Goal: Task Accomplishment & Management: Complete application form

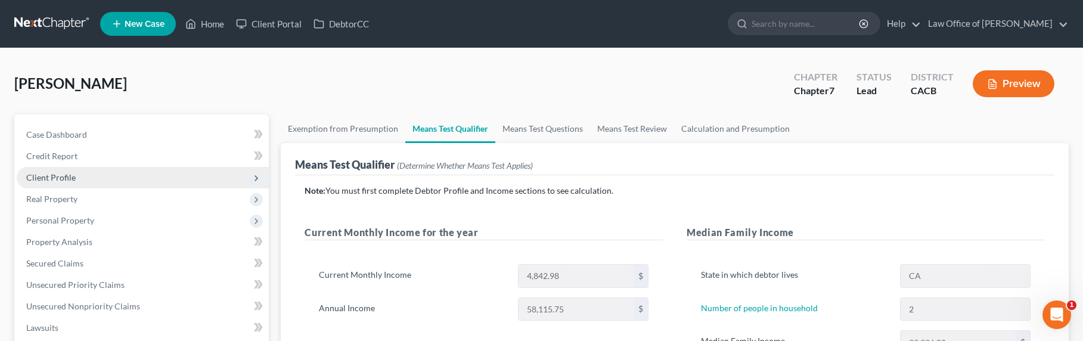
click at [38, 177] on span "Client Profile" at bounding box center [50, 177] width 49 height 10
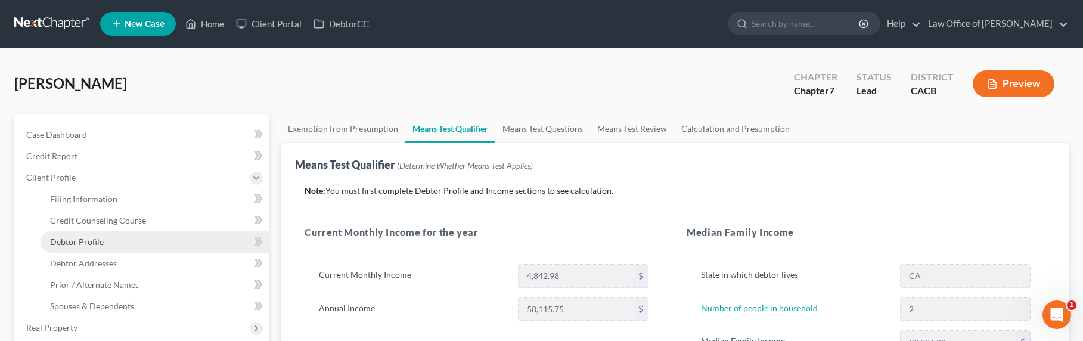
click at [83, 244] on span "Debtor Profile" at bounding box center [77, 242] width 54 height 10
select select "0"
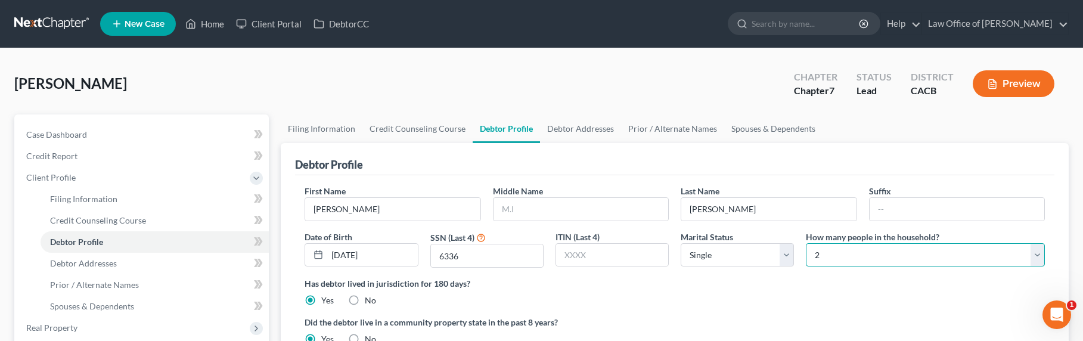
click at [900, 259] on select "Select 1 2 3 4 5 6 7 8 9 10 11 12 13 14 15 16 17 18 19 20" at bounding box center [925, 255] width 239 height 24
select select "0"
click at [806, 243] on select "Select 1 2 3 4 5 6 7 8 9 10 11 12 13 14 15 16 17 18 19 20" at bounding box center [925, 255] width 239 height 24
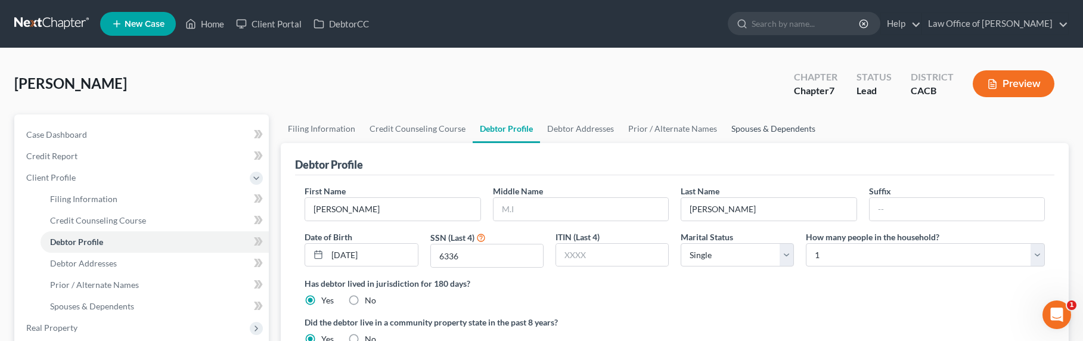
click at [777, 128] on link "Spouses & Dependents" at bounding box center [773, 128] width 98 height 29
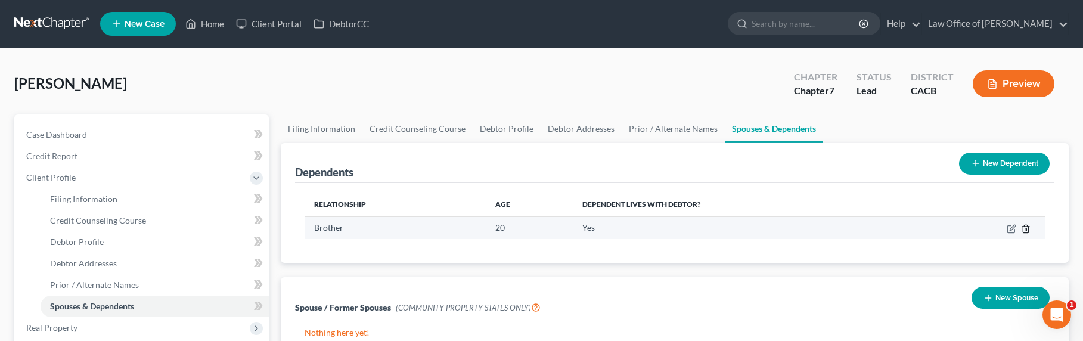
click at [1024, 231] on icon "button" at bounding box center [1026, 229] width 10 height 10
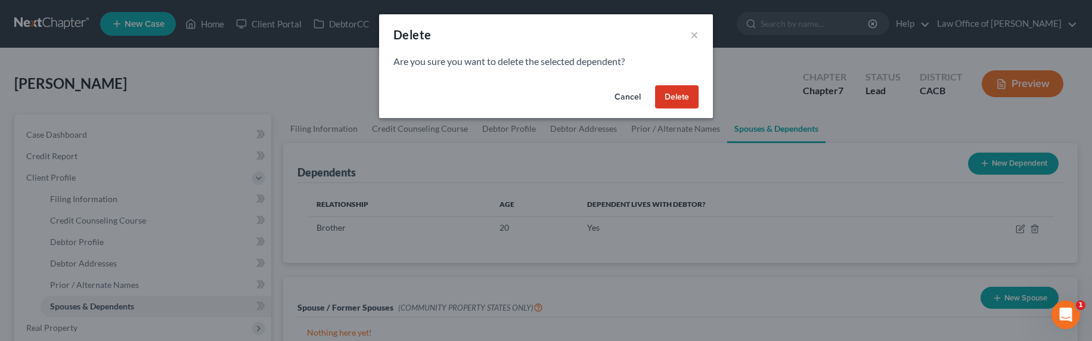
click at [687, 98] on button "Delete" at bounding box center [677, 97] width 44 height 24
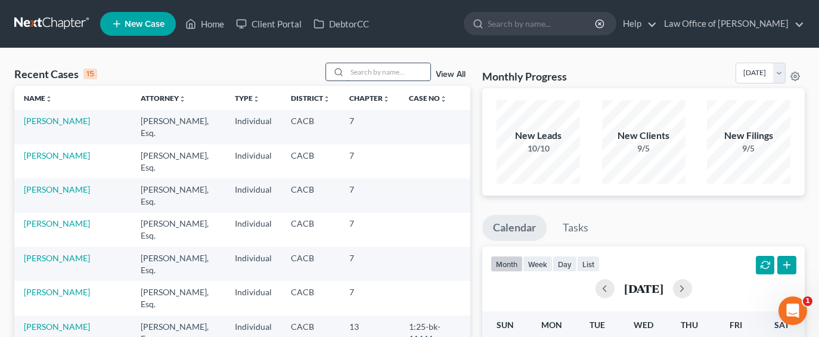
click at [401, 71] on input "search" at bounding box center [388, 71] width 83 height 17
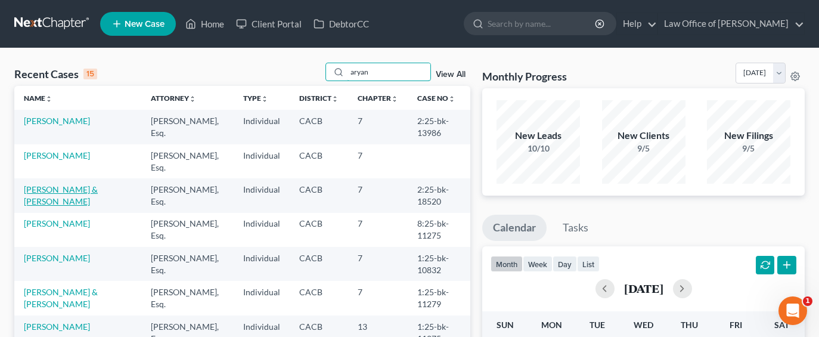
type input "aryan"
click at [63, 188] on link "[PERSON_NAME] & [PERSON_NAME]" at bounding box center [61, 195] width 74 height 22
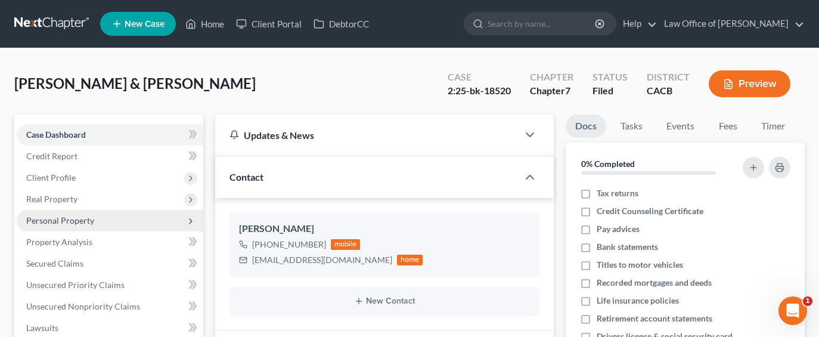
drag, startPoint x: 55, startPoint y: 224, endPoint x: 57, endPoint y: 217, distance: 7.5
click at [55, 224] on span "Personal Property" at bounding box center [60, 220] width 68 height 10
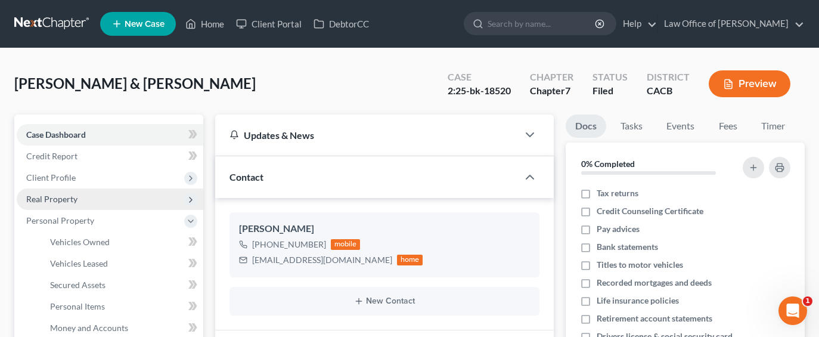
click at [57, 200] on span "Real Property" at bounding box center [51, 199] width 51 height 10
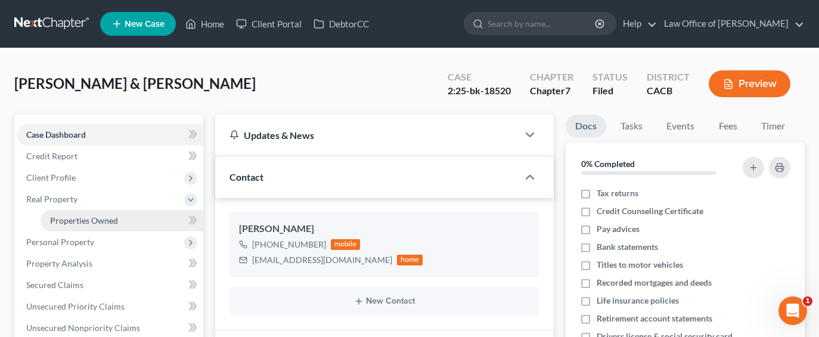
click at [75, 220] on span "Properties Owned" at bounding box center [84, 220] width 68 height 10
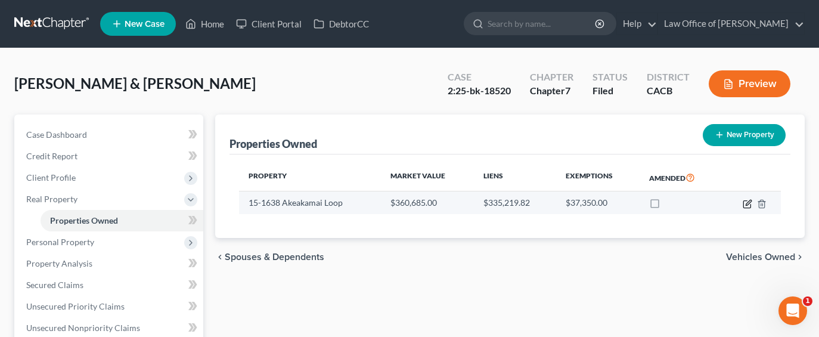
click at [745, 202] on icon "button" at bounding box center [748, 204] width 10 height 10
select select "12"
select select "0"
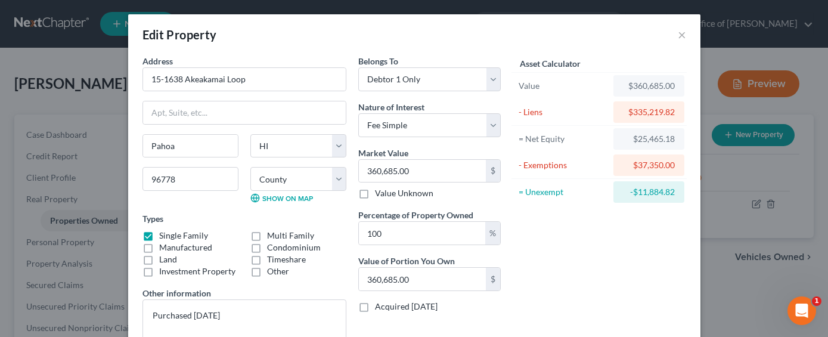
scroll to position [111, 0]
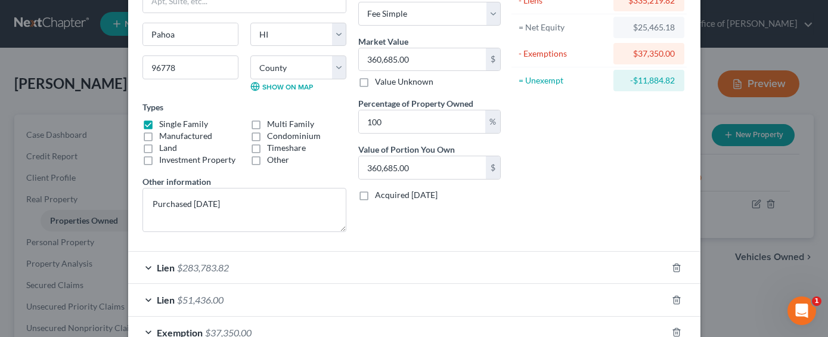
click at [195, 266] on span "$283,783.82" at bounding box center [203, 267] width 52 height 11
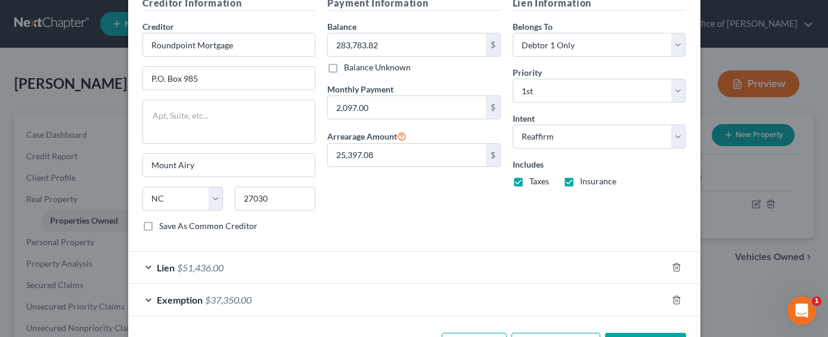
scroll to position [458, 0]
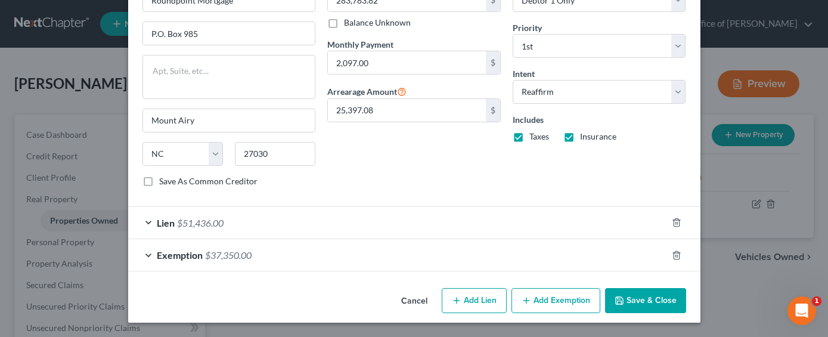
click at [190, 222] on span "$51,436.00" at bounding box center [200, 222] width 47 height 11
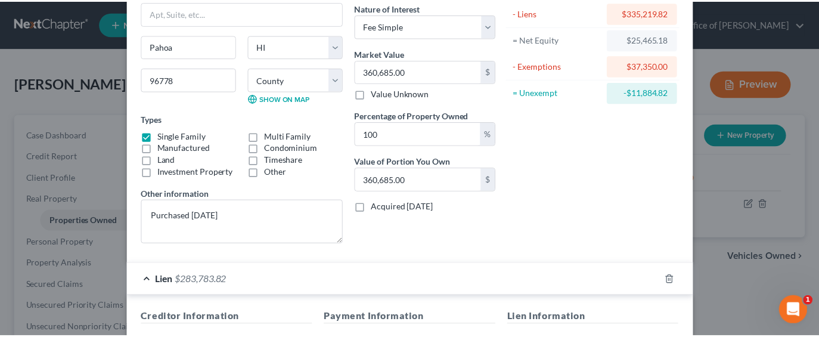
scroll to position [0, 0]
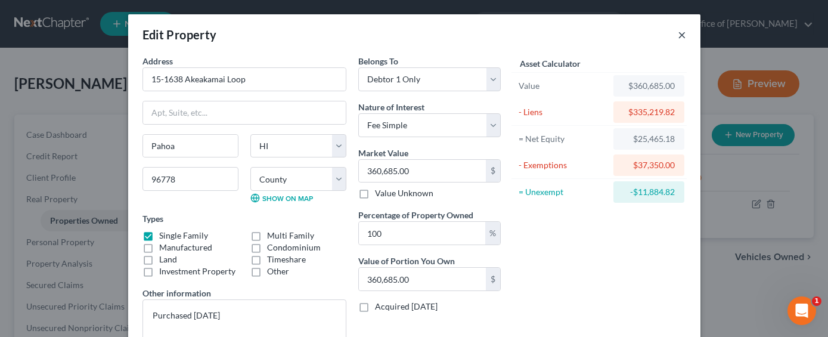
click at [678, 36] on button "×" at bounding box center [682, 34] width 8 height 14
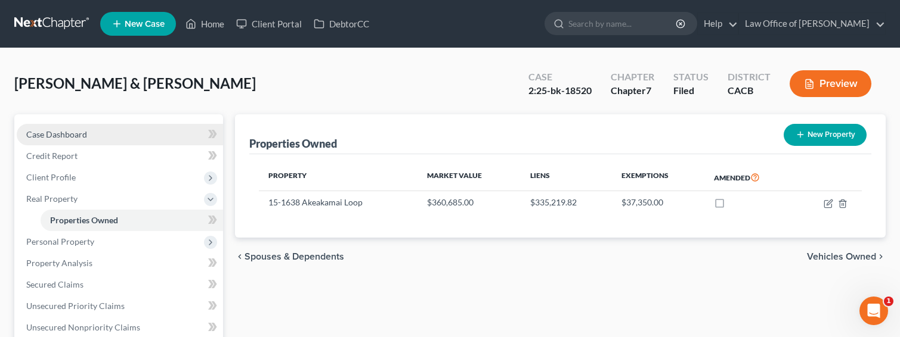
click at [54, 138] on span "Case Dashboard" at bounding box center [56, 134] width 61 height 10
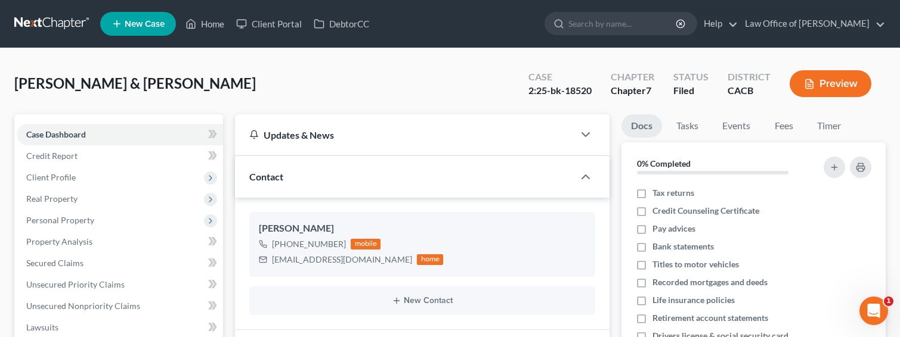
click at [49, 26] on link at bounding box center [52, 23] width 76 height 21
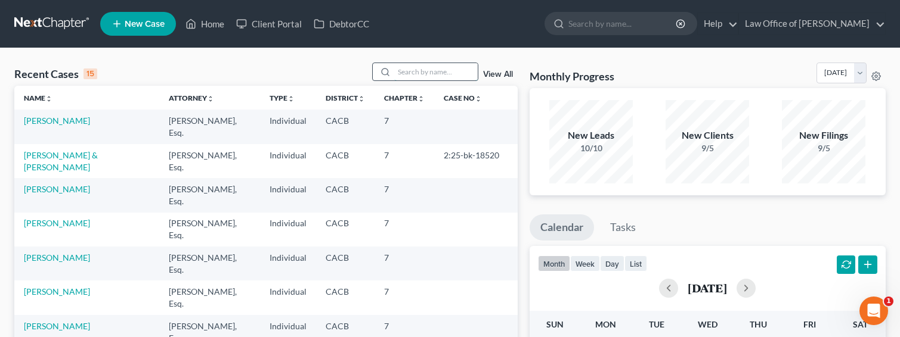
click at [430, 72] on input "search" at bounding box center [435, 71] width 83 height 17
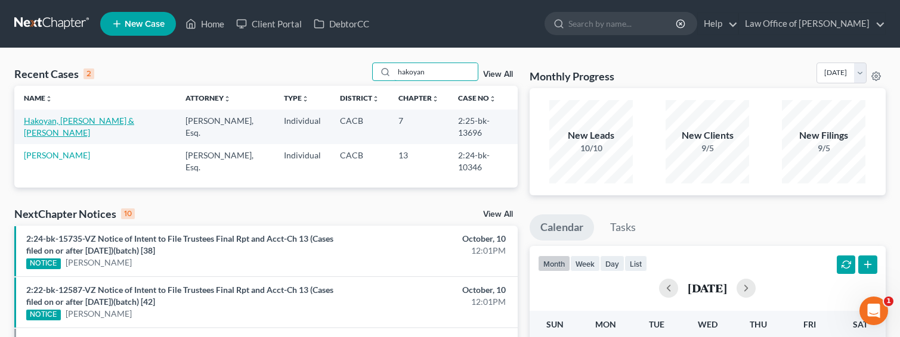
type input "hakoyan"
click at [69, 120] on link "Hakoyan, [PERSON_NAME] & [PERSON_NAME]" at bounding box center [79, 127] width 110 height 22
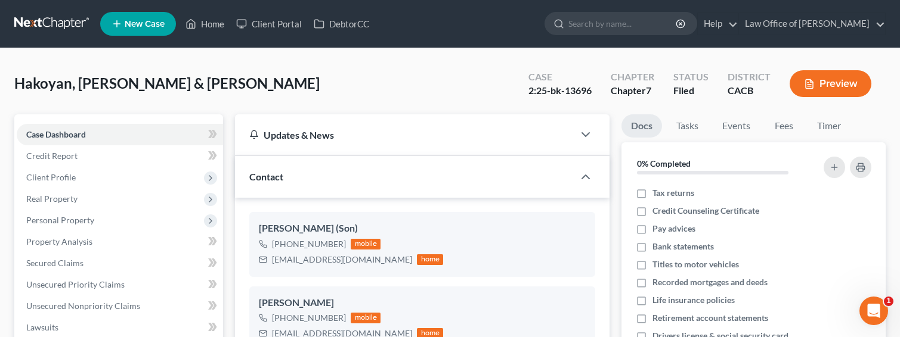
click at [51, 29] on link at bounding box center [52, 23] width 76 height 21
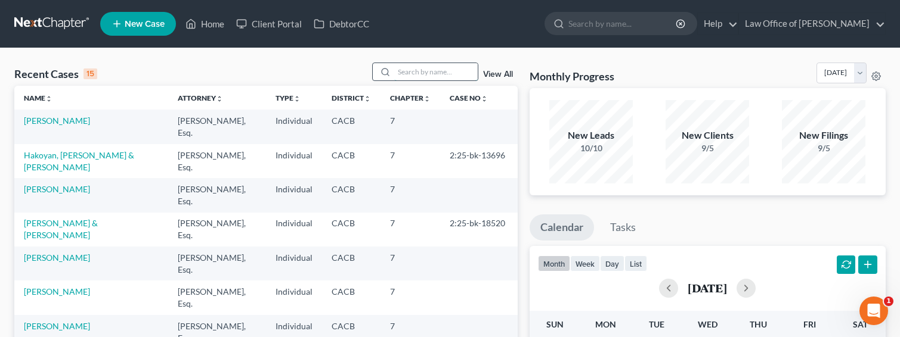
click at [415, 68] on input "search" at bounding box center [435, 71] width 83 height 17
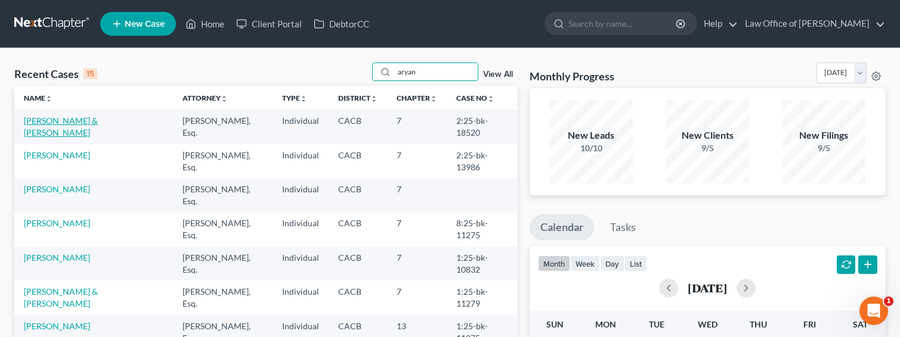
type input "aryan"
click at [67, 117] on link "[PERSON_NAME] & [PERSON_NAME]" at bounding box center [61, 127] width 74 height 22
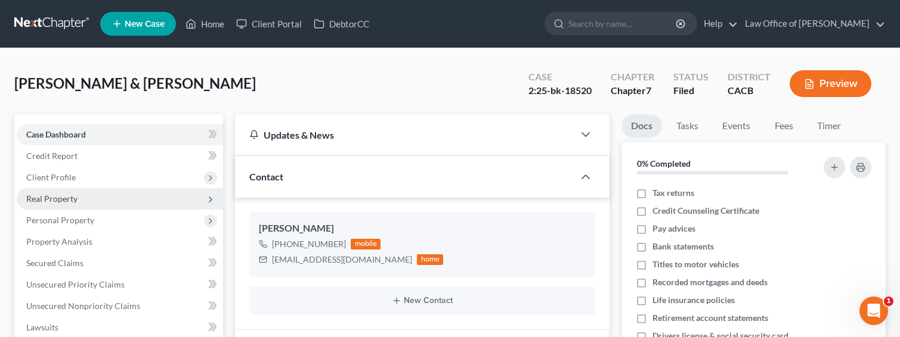
click at [63, 200] on span "Real Property" at bounding box center [51, 199] width 51 height 10
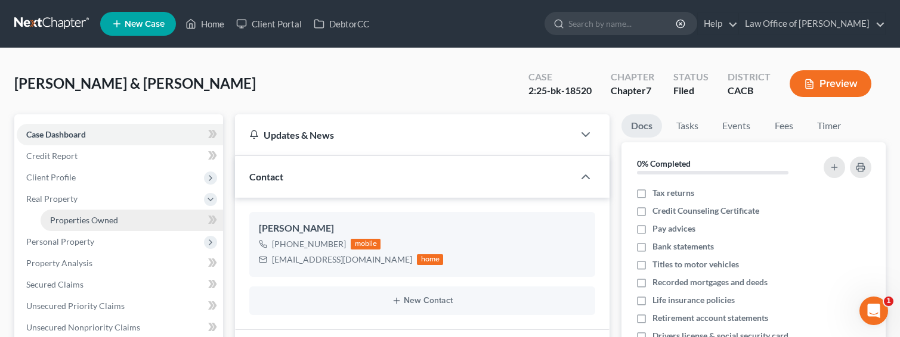
click at [76, 222] on span "Properties Owned" at bounding box center [84, 220] width 68 height 10
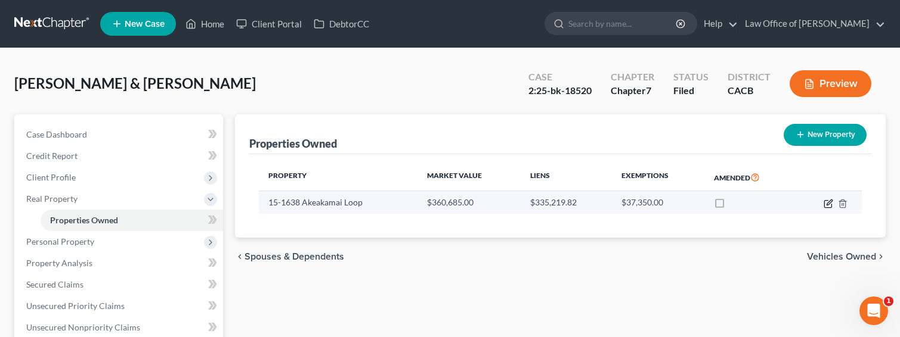
click at [828, 204] on icon "button" at bounding box center [828, 204] width 10 height 10
select select "12"
select select "0"
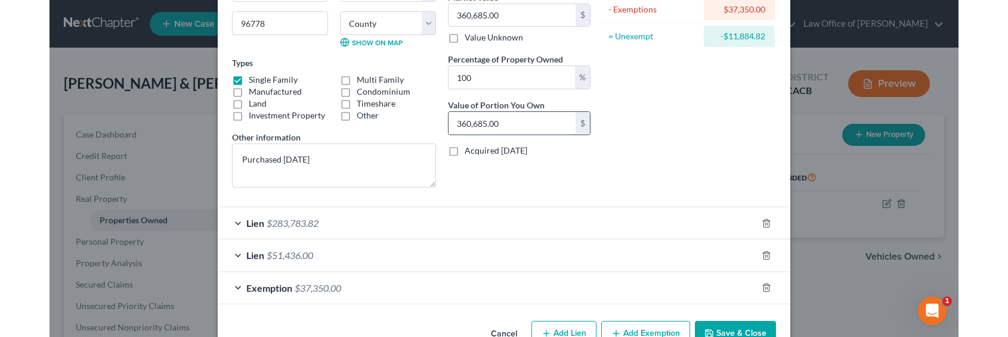
scroll to position [188, 0]
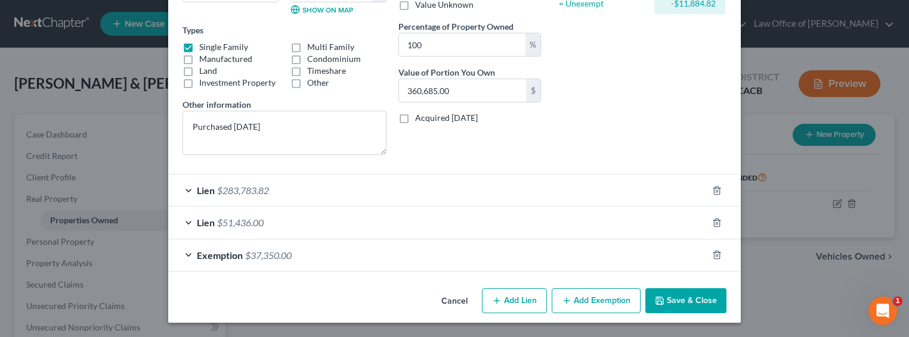
click at [683, 299] on button "Save & Close" at bounding box center [685, 301] width 81 height 25
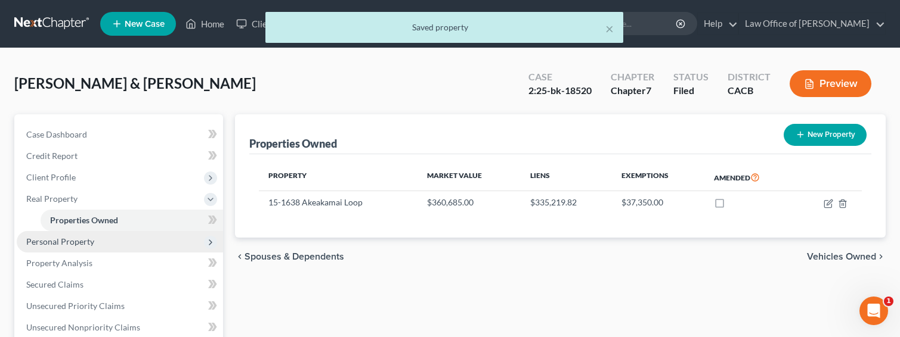
click at [59, 247] on span "Personal Property" at bounding box center [120, 241] width 206 height 21
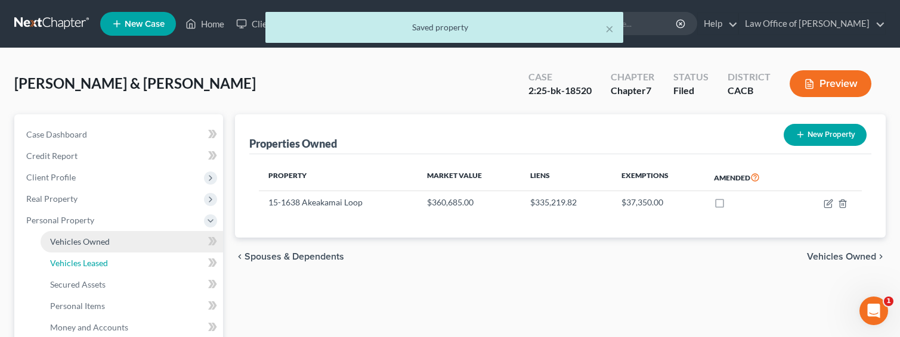
click at [66, 253] on link "Vehicles Leased" at bounding box center [132, 263] width 182 height 21
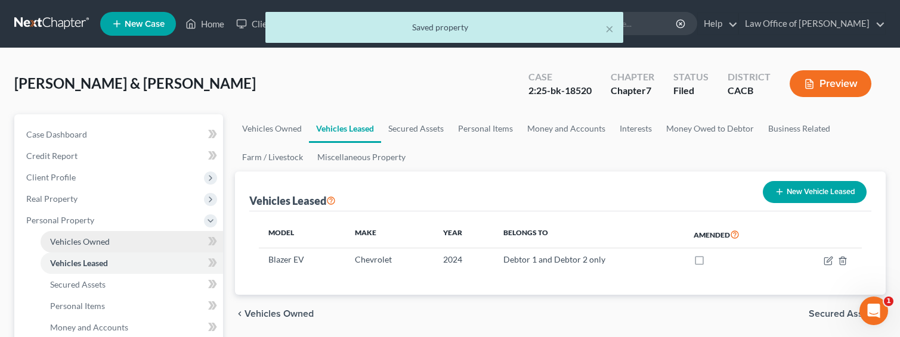
click at [72, 240] on span "Vehicles Owned" at bounding box center [80, 242] width 60 height 10
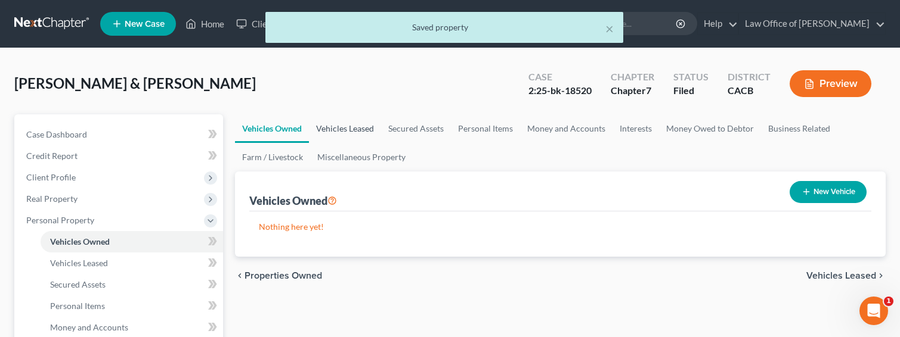
click at [327, 127] on link "Vehicles Leased" at bounding box center [345, 128] width 72 height 29
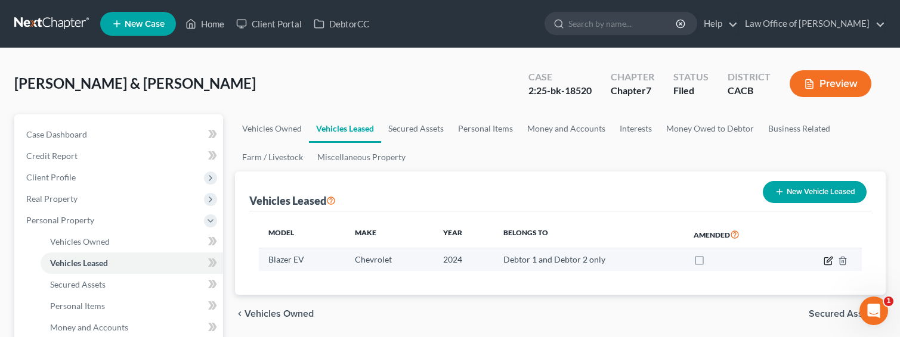
click at [826, 263] on icon "button" at bounding box center [828, 261] width 10 height 10
select select "0"
select select "2"
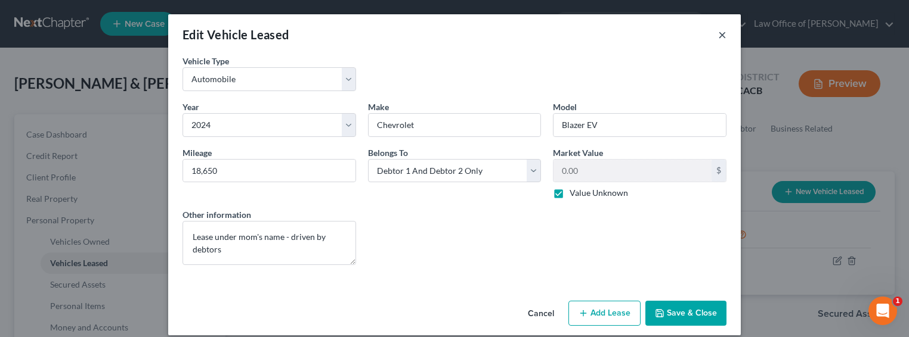
click at [720, 36] on button "×" at bounding box center [722, 34] width 8 height 14
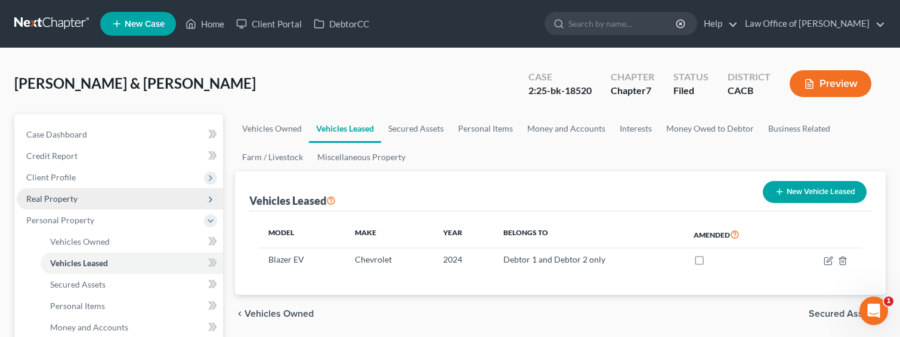
click at [54, 198] on span "Real Property" at bounding box center [51, 199] width 51 height 10
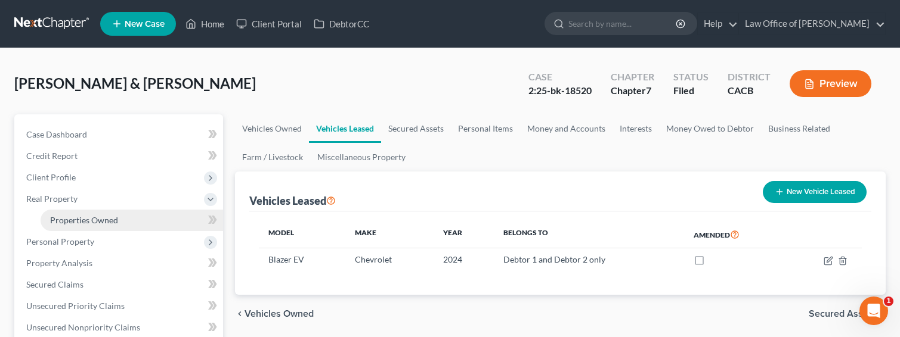
click at [80, 217] on span "Properties Owned" at bounding box center [84, 220] width 68 height 10
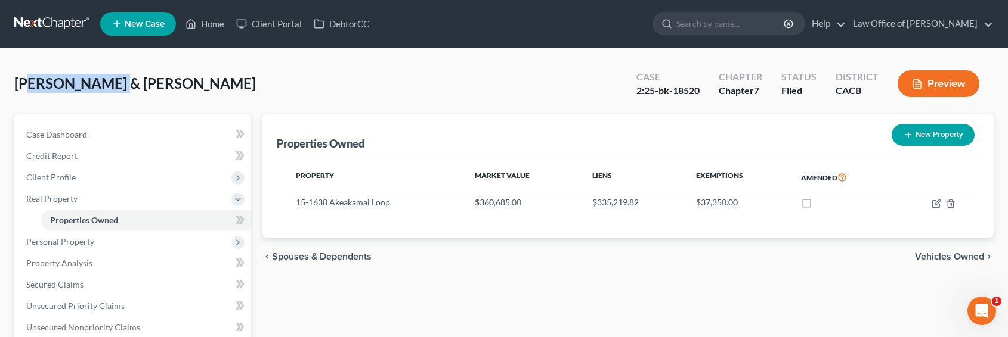
drag, startPoint x: 106, startPoint y: 87, endPoint x: 25, endPoint y: 88, distance: 80.5
click at [25, 88] on span "[PERSON_NAME] & [PERSON_NAME]" at bounding box center [134, 83] width 241 height 17
click at [69, 14] on link at bounding box center [52, 23] width 76 height 21
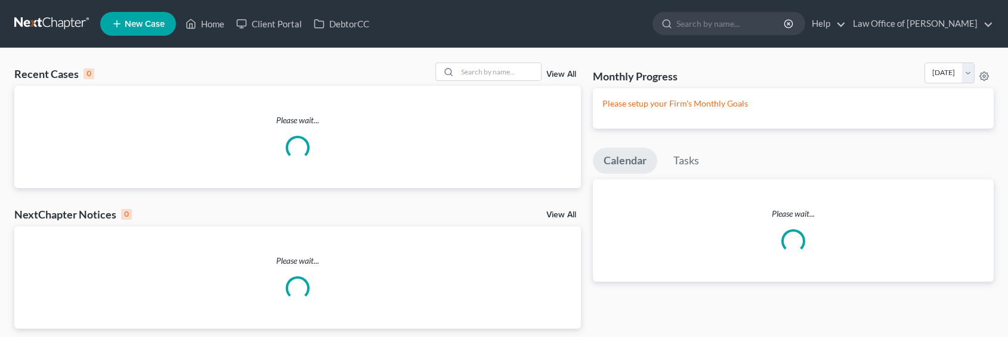
click at [142, 27] on span "New Case" at bounding box center [145, 24] width 40 height 9
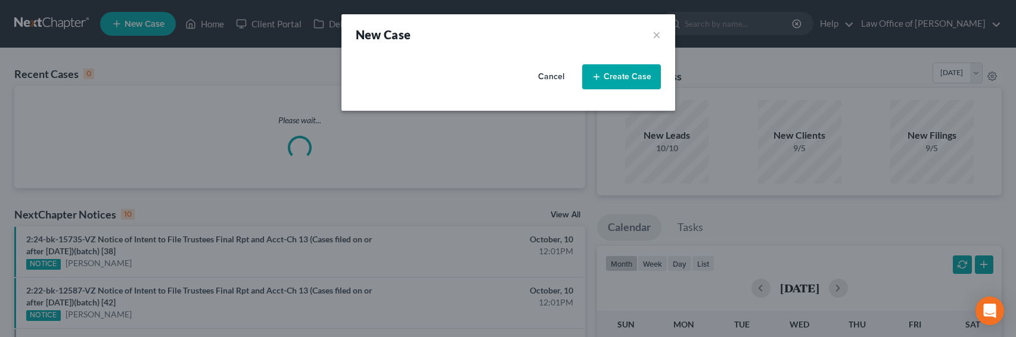
select select "7"
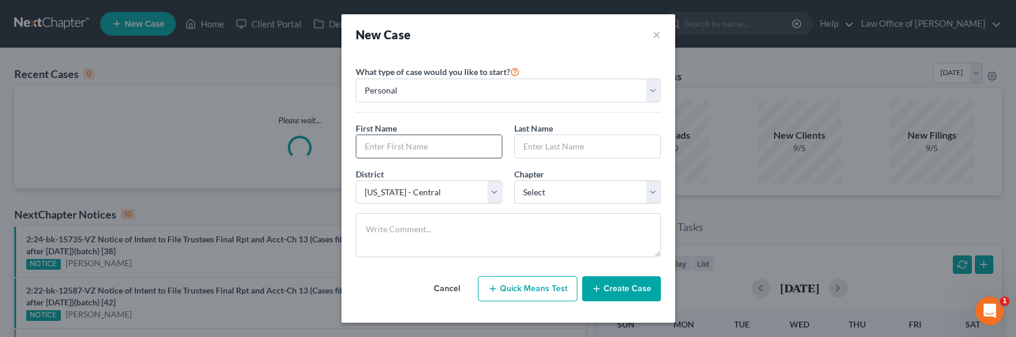
click at [408, 144] on input "text" at bounding box center [429, 146] width 145 height 23
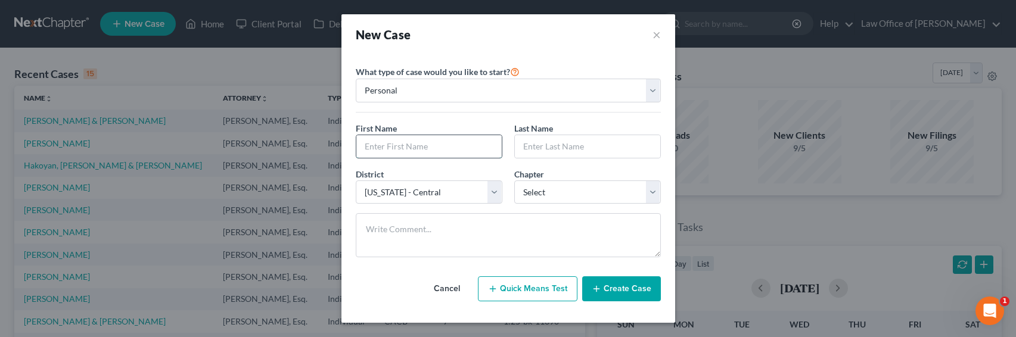
type input "J"
type input "Karine"
type input "[PERSON_NAME]"
click at [552, 194] on select "Select 7 11 12 13" at bounding box center [588, 193] width 147 height 24
select select "0"
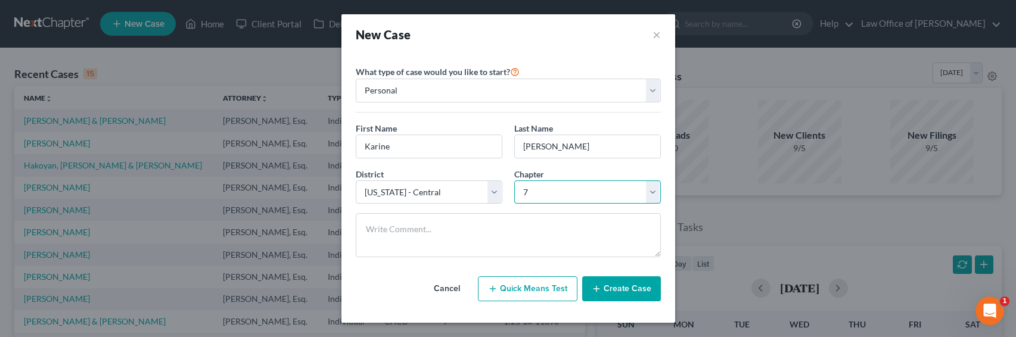
click at [515, 181] on select "Select 7 11 12 13" at bounding box center [588, 193] width 147 height 24
drag, startPoint x: 629, startPoint y: 302, endPoint x: 633, endPoint y: 293, distance: 9.6
click at [629, 302] on div "Cancel Quick Means Test Create Case" at bounding box center [508, 289] width 305 height 44
click at [633, 292] on button "Create Case" at bounding box center [621, 289] width 79 height 25
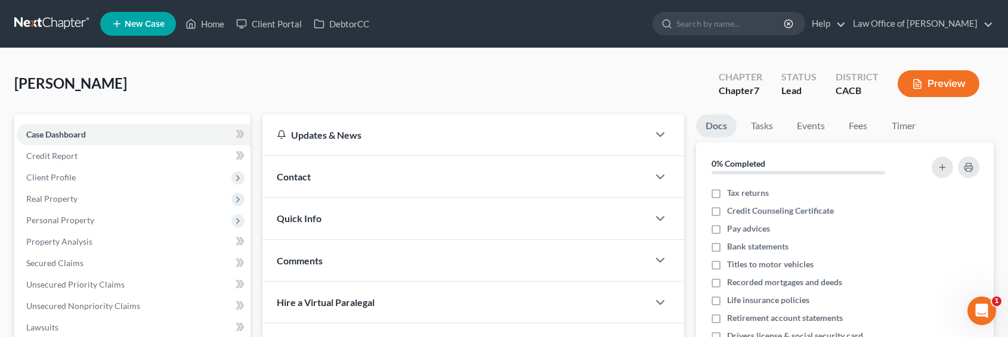
click at [516, 176] on div "Contact" at bounding box center [455, 176] width 386 height 41
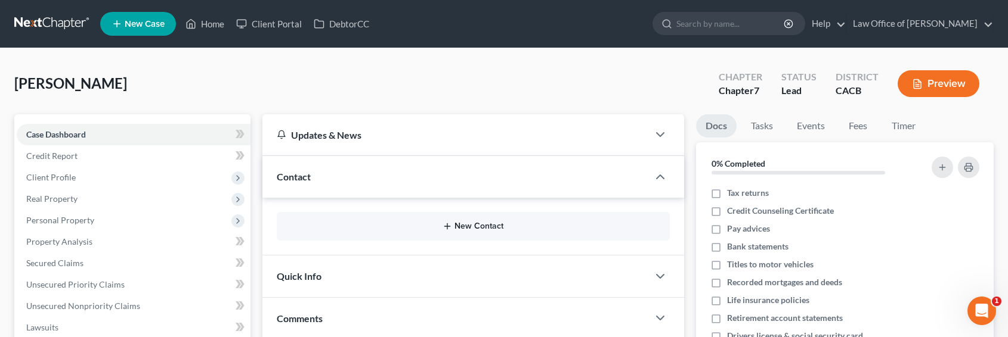
click at [485, 222] on button "New Contact" at bounding box center [473, 227] width 374 height 10
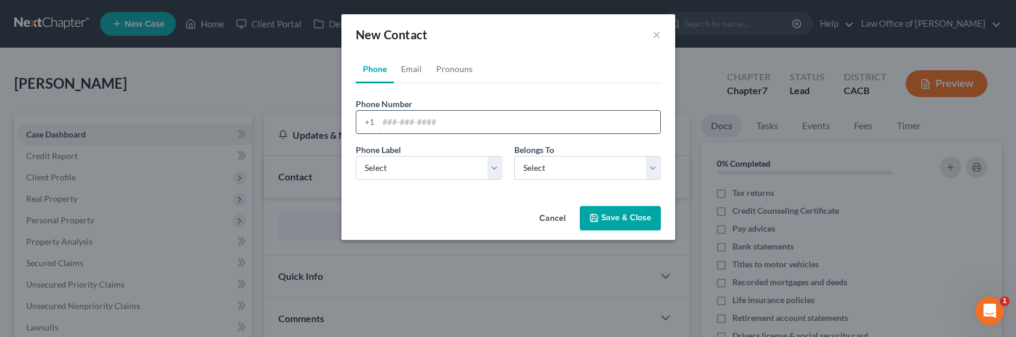
click at [402, 125] on input "tel" at bounding box center [520, 122] width 282 height 23
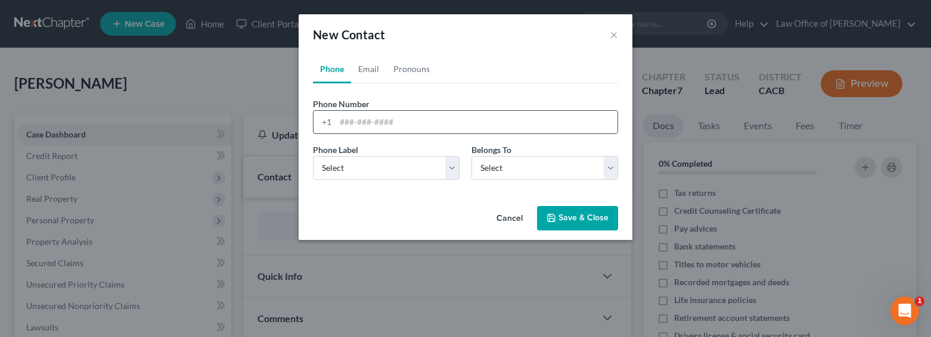
click at [379, 120] on input "tel" at bounding box center [477, 122] width 282 height 23
type input "[PHONE_NUMBER]"
click at [367, 191] on div "Phone Email Pronouns Phone Number * [PHONE_NUMBER] Ext. Phone Label * Select Mo…" at bounding box center [466, 128] width 334 height 147
click at [368, 163] on select "Select Mobile Home Work Other" at bounding box center [386, 168] width 147 height 24
select select "0"
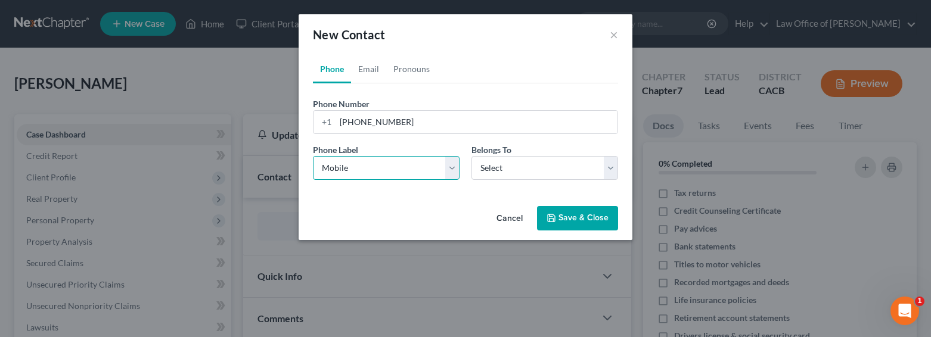
click at [313, 156] on select "Select Mobile Home Work Other" at bounding box center [386, 168] width 147 height 24
click at [493, 167] on select "Select Client Other" at bounding box center [545, 168] width 147 height 24
select select "0"
click at [472, 156] on select "Select Client Other" at bounding box center [545, 168] width 147 height 24
click at [369, 66] on link "Email" at bounding box center [368, 69] width 35 height 29
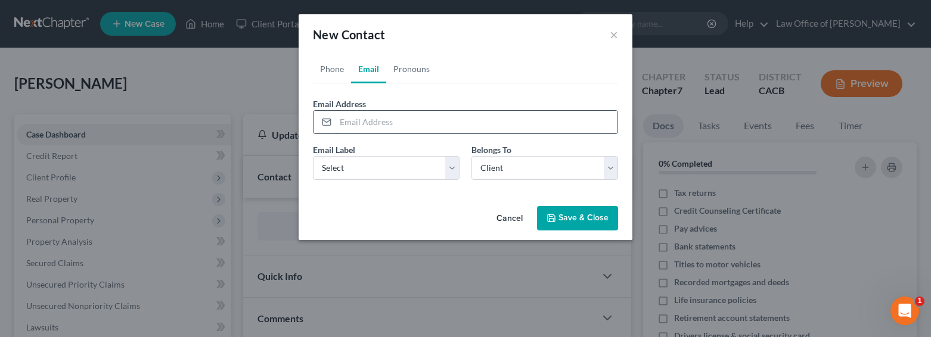
click at [386, 120] on input "email" at bounding box center [477, 122] width 282 height 23
paste input "[EMAIL_ADDRESS][DOMAIN_NAME]"
type input "[EMAIL_ADDRESS][DOMAIN_NAME]"
click at [392, 164] on select "Select Home Work Other" at bounding box center [386, 168] width 147 height 24
select select "0"
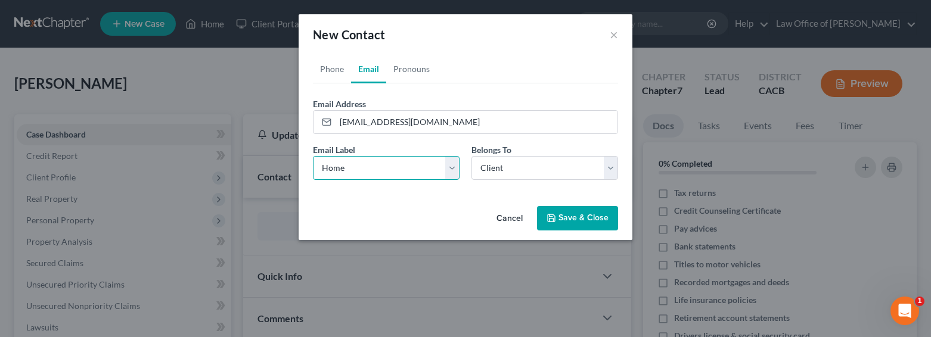
click at [313, 156] on select "Select Home Work Other" at bounding box center [386, 168] width 147 height 24
click at [554, 220] on icon "button" at bounding box center [552, 218] width 10 height 10
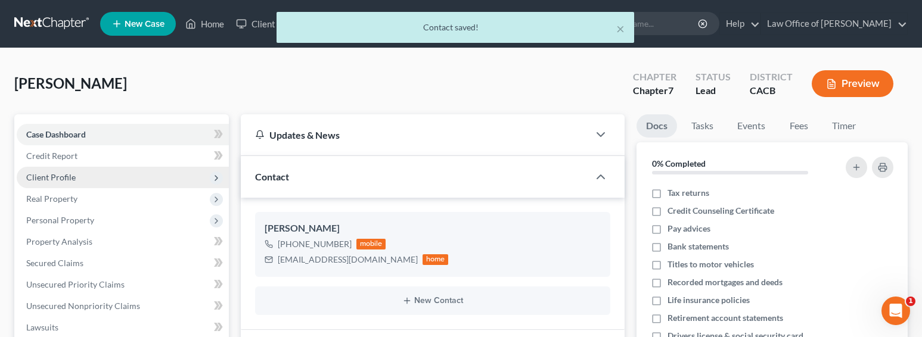
click at [49, 176] on span "Client Profile" at bounding box center [50, 177] width 49 height 10
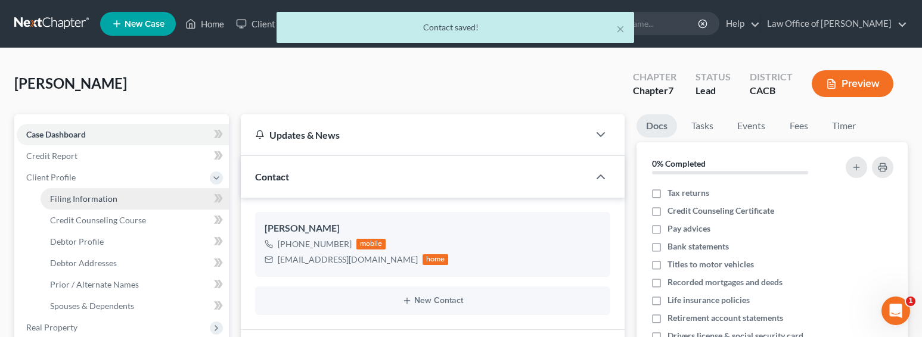
click at [116, 197] on link "Filing Information" at bounding box center [135, 198] width 188 height 21
select select "1"
select select "0"
select select "7"
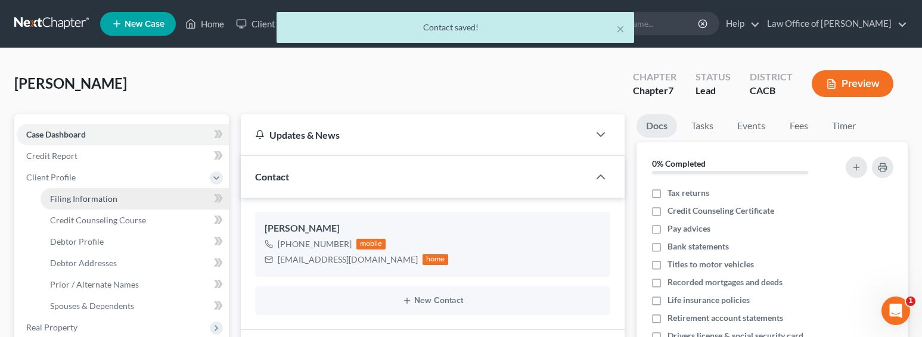
select select "4"
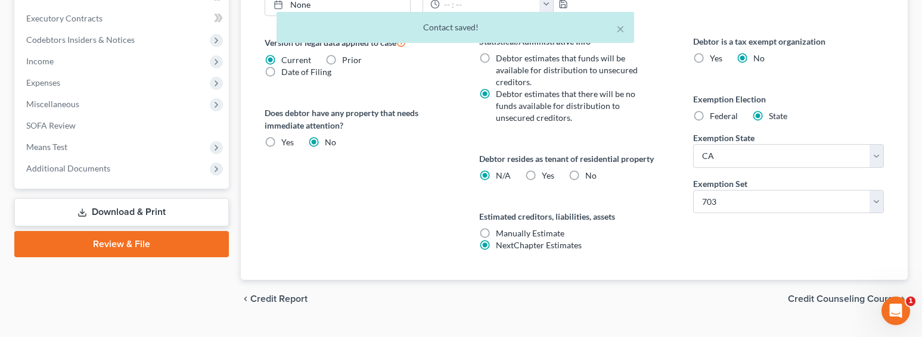
scroll to position [485, 0]
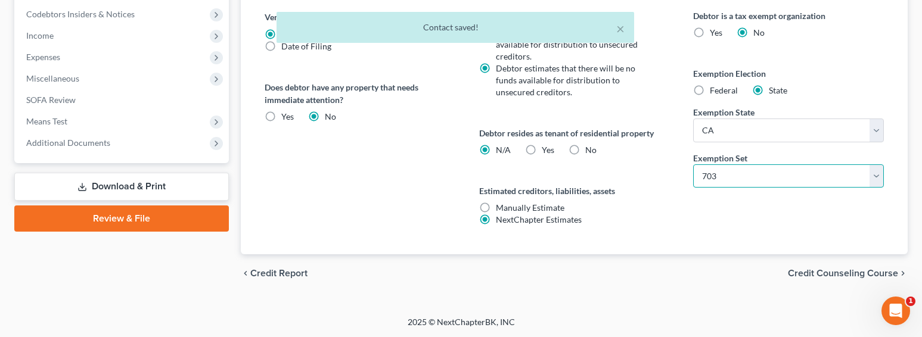
click at [752, 173] on select "Select 703 704" at bounding box center [788, 177] width 191 height 24
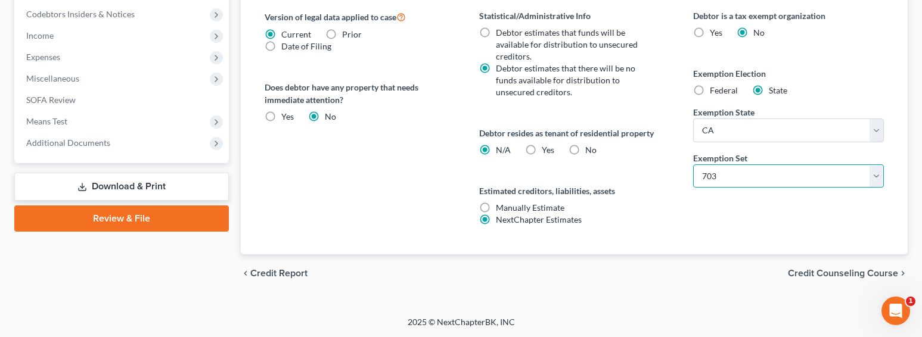
select select "1"
click at [693, 165] on select "Select 703 704" at bounding box center [788, 177] width 191 height 24
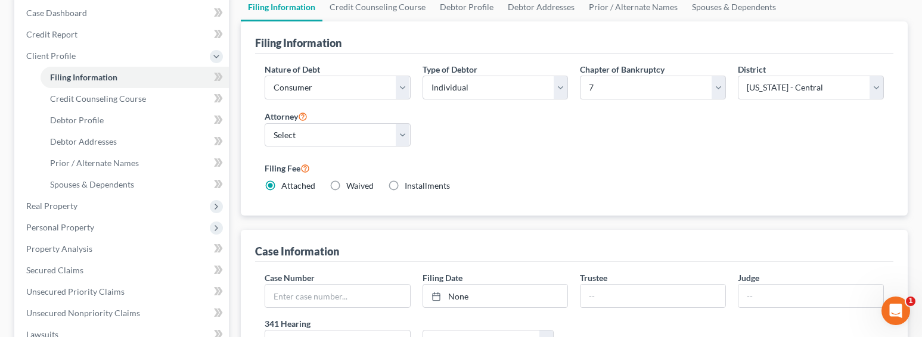
scroll to position [0, 0]
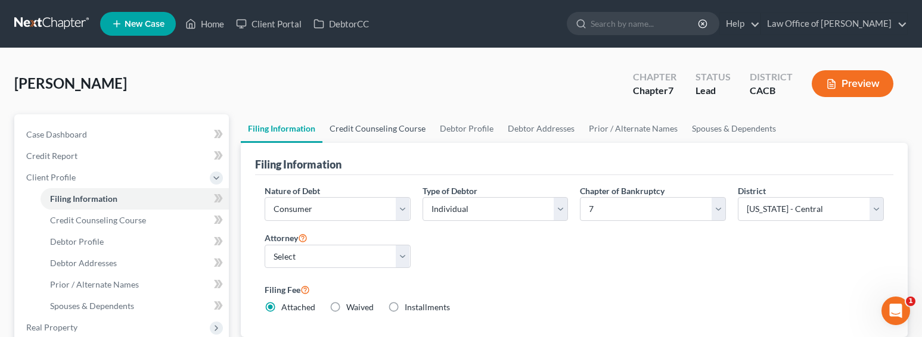
click at [365, 130] on link "Credit Counseling Course" at bounding box center [378, 128] width 110 height 29
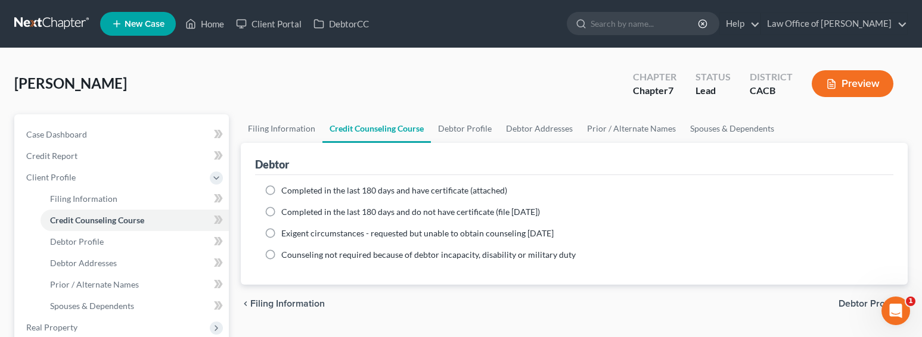
click at [314, 191] on span "Completed in the last 180 days and have certificate (attached)" at bounding box center [394, 190] width 226 height 10
click at [294, 191] on input "Completed in the last 180 days and have certificate (attached)" at bounding box center [290, 189] width 8 height 8
radio input "true"
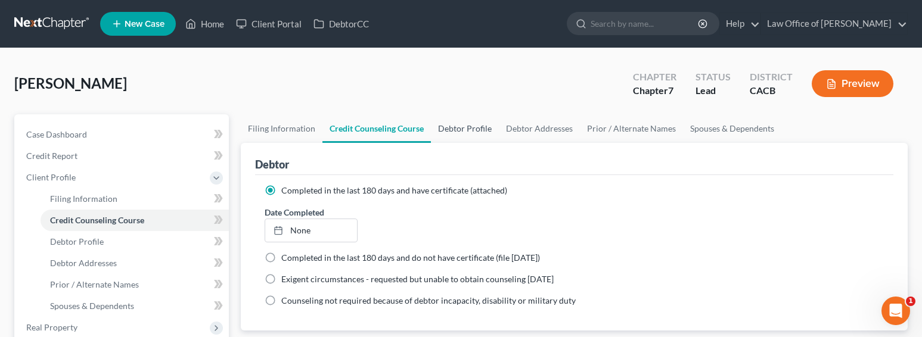
click at [463, 130] on link "Debtor Profile" at bounding box center [465, 128] width 68 height 29
select select "0"
